Goal: Task Accomplishment & Management: Manage account settings

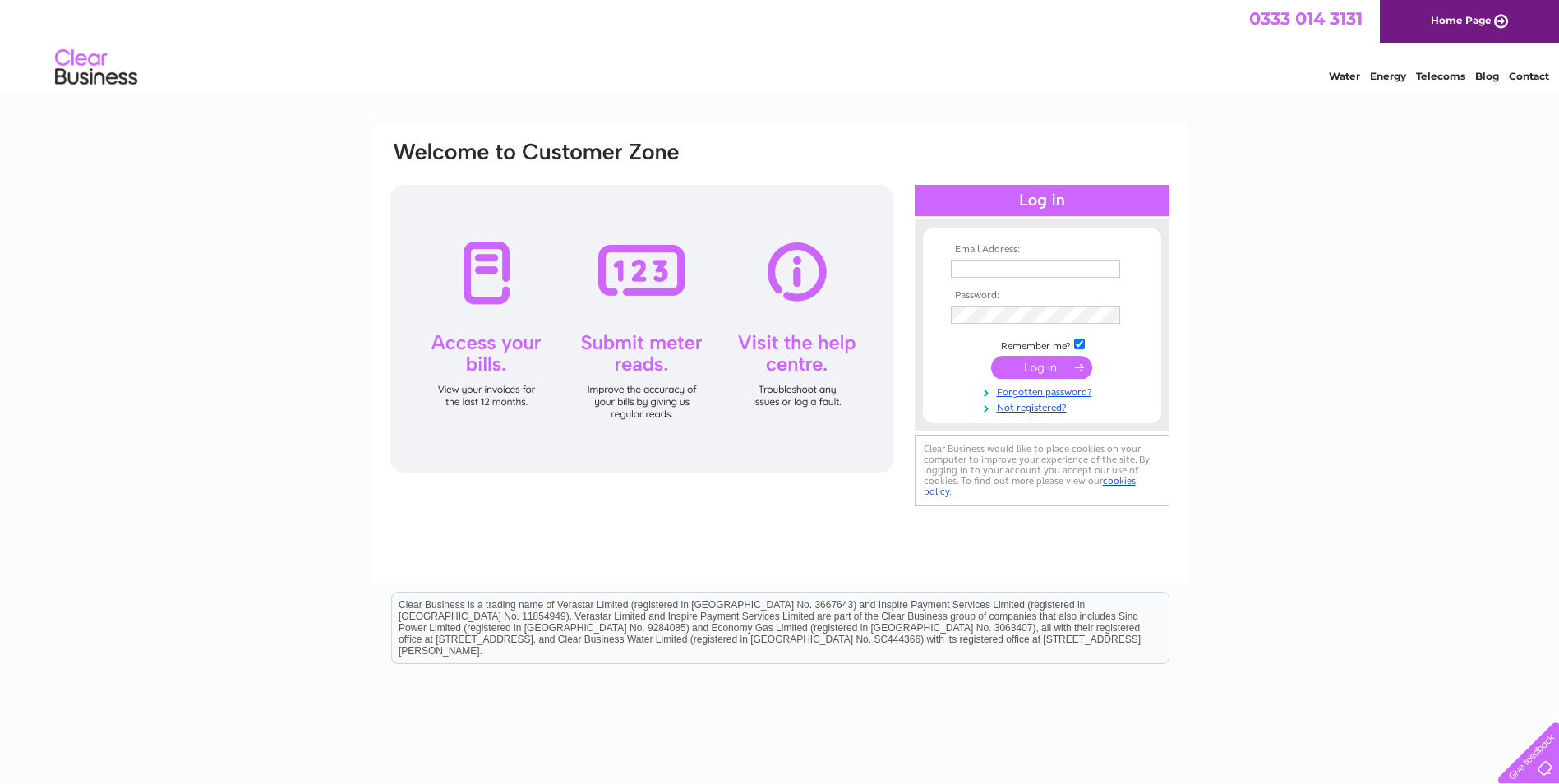
type input "winnie@seatrek.co.uk"
click at [1037, 365] on input "submit" at bounding box center [1041, 367] width 101 height 23
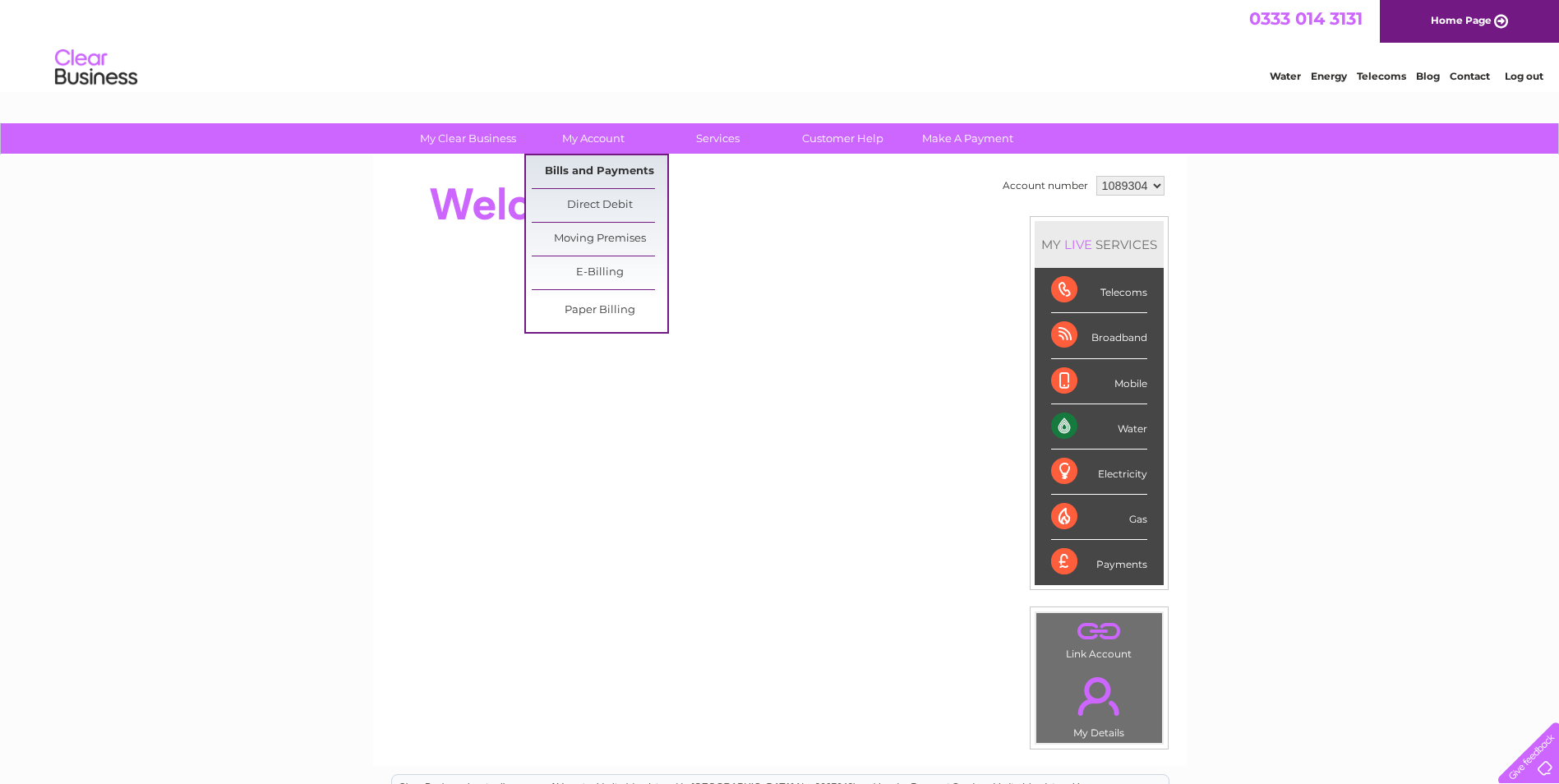
click at [589, 179] on link "Bills and Payments" at bounding box center [599, 172] width 135 height 33
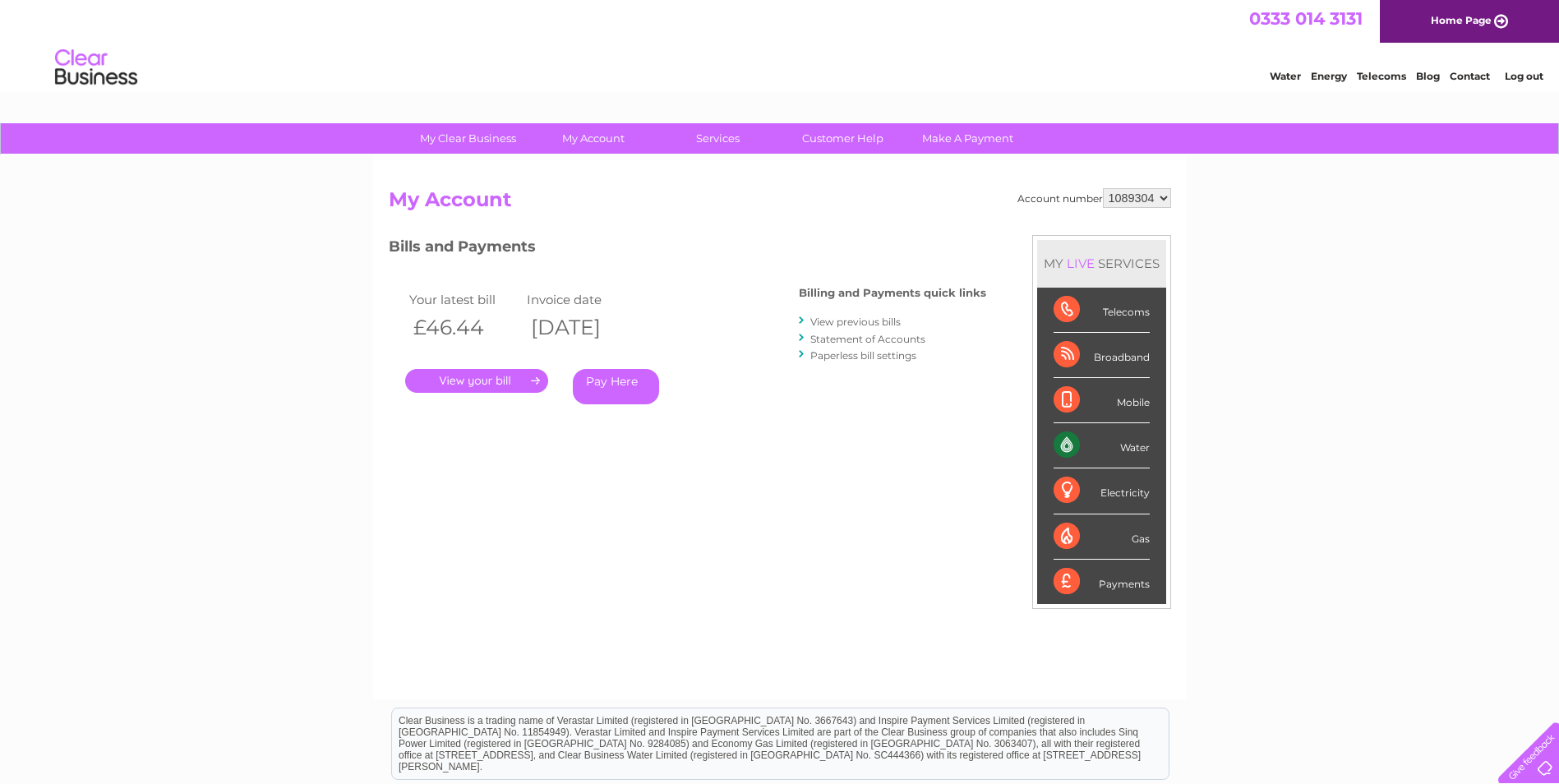
click at [480, 380] on link "." at bounding box center [477, 381] width 143 height 24
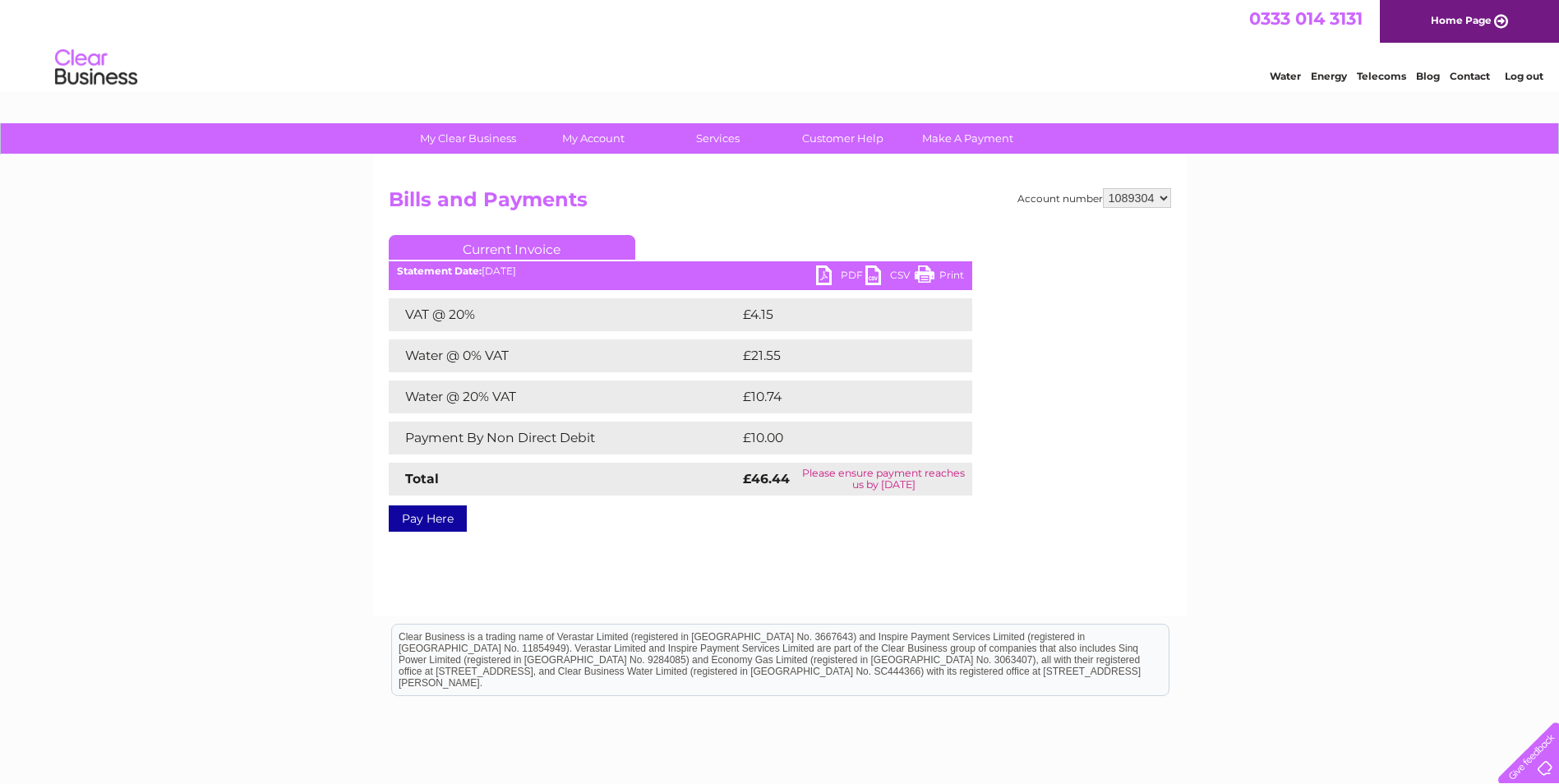
click at [839, 277] on link "PDF" at bounding box center [840, 278] width 49 height 24
